Goal: Ask a question: Seek information or help from site administrators or community

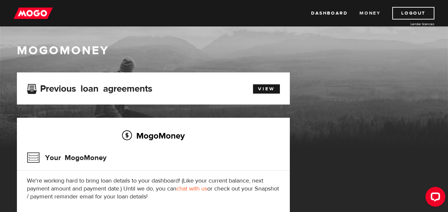
click at [375, 13] on link "Money" at bounding box center [369, 13] width 21 height 13
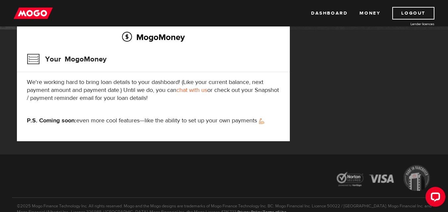
scroll to position [99, 0]
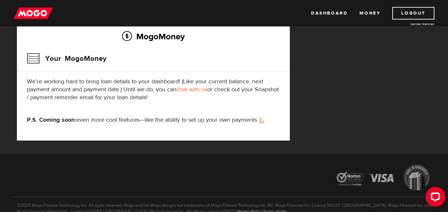
click at [193, 92] on link "chat with us" at bounding box center [191, 90] width 31 height 8
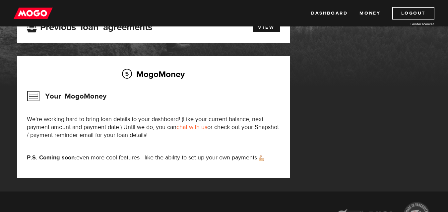
scroll to position [55, 0]
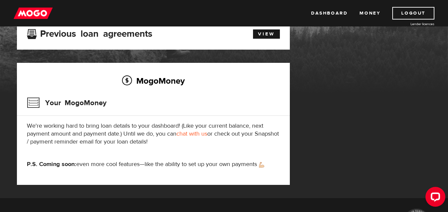
click at [398, 97] on div "MogoMoney Your MogoMoney application Expired Your MogoMoney credit decision has…" at bounding box center [224, 108] width 424 height 181
click at [322, 12] on link "Dashboard" at bounding box center [329, 13] width 36 height 13
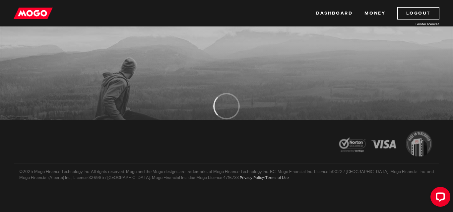
click at [438, 192] on div "Open LiveChat chat widget" at bounding box center [440, 197] width 11 height 11
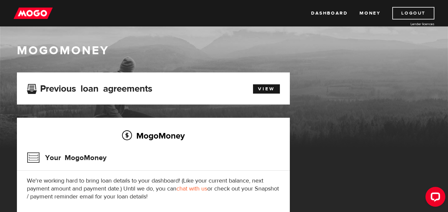
click at [414, 12] on link "Logout" at bounding box center [413, 13] width 42 height 13
